Goal: Task Accomplishment & Management: Manage account settings

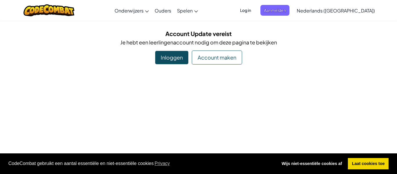
click at [170, 49] on div "Account Update vereist Je hebt een leerlingenaccount nodig om deze pagina te be…" at bounding box center [199, 46] width 340 height 35
click at [173, 55] on div "Inloggen" at bounding box center [171, 57] width 33 height 13
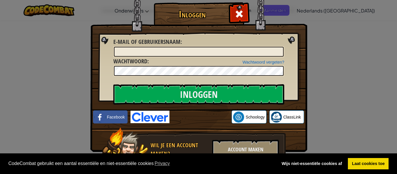
click at [223, 59] on div "Wachtwoord vergeten? Wachtwoord :" at bounding box center [198, 66] width 171 height 19
click at [223, 56] on input "E-mail of gebruikersnaam :" at bounding box center [199, 52] width 170 height 10
click at [113, 84] on input "Inloggen" at bounding box center [198, 94] width 171 height 20
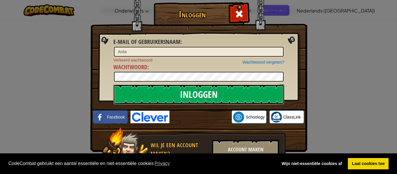
click at [226, 87] on input "Inloggen" at bounding box center [198, 94] width 171 height 20
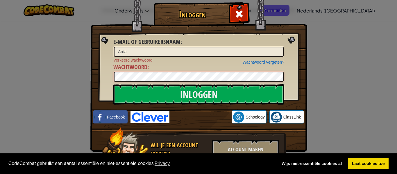
click at [113, 84] on input "Inloggen" at bounding box center [198, 94] width 171 height 20
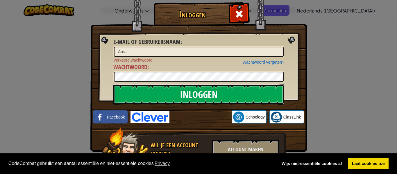
click at [195, 95] on input "Inloggen" at bounding box center [198, 94] width 171 height 20
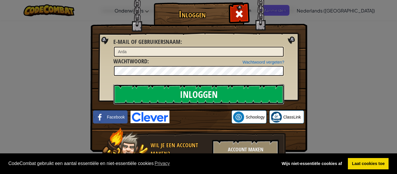
click at [195, 95] on input "Inloggen" at bounding box center [198, 94] width 171 height 20
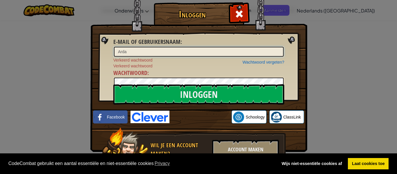
click at [180, 53] on input "Arda" at bounding box center [199, 52] width 170 height 10
type input "A"
